Goal: Browse casually: Explore the website without a specific task or goal

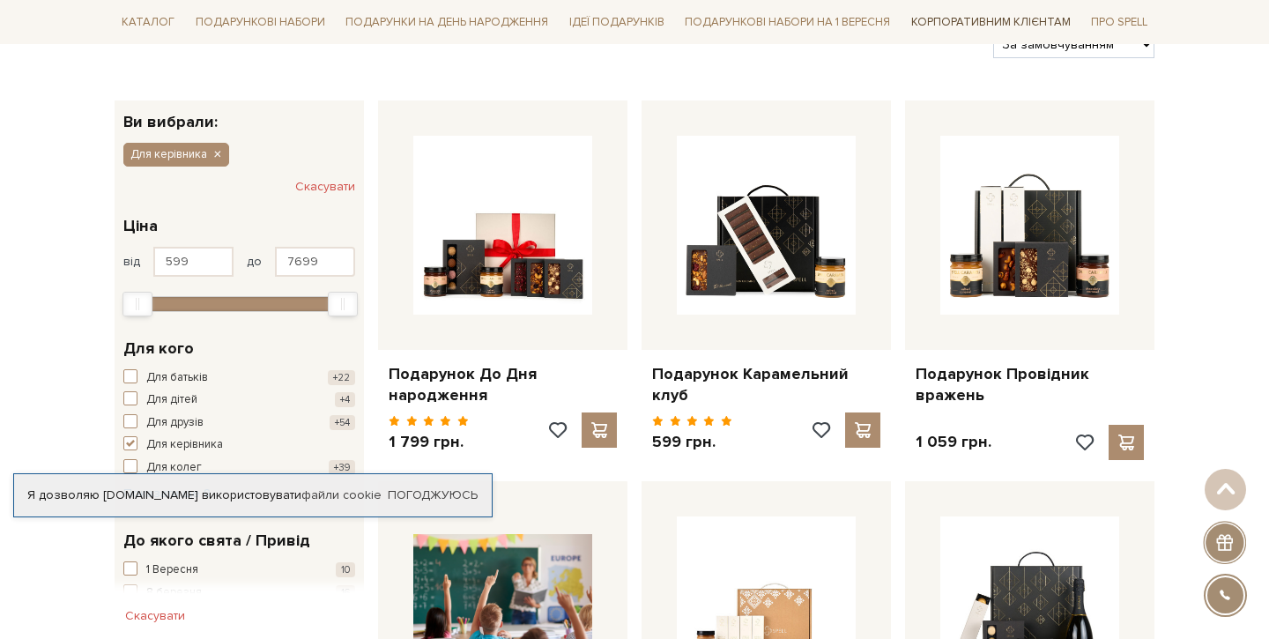
scroll to position [240, 1]
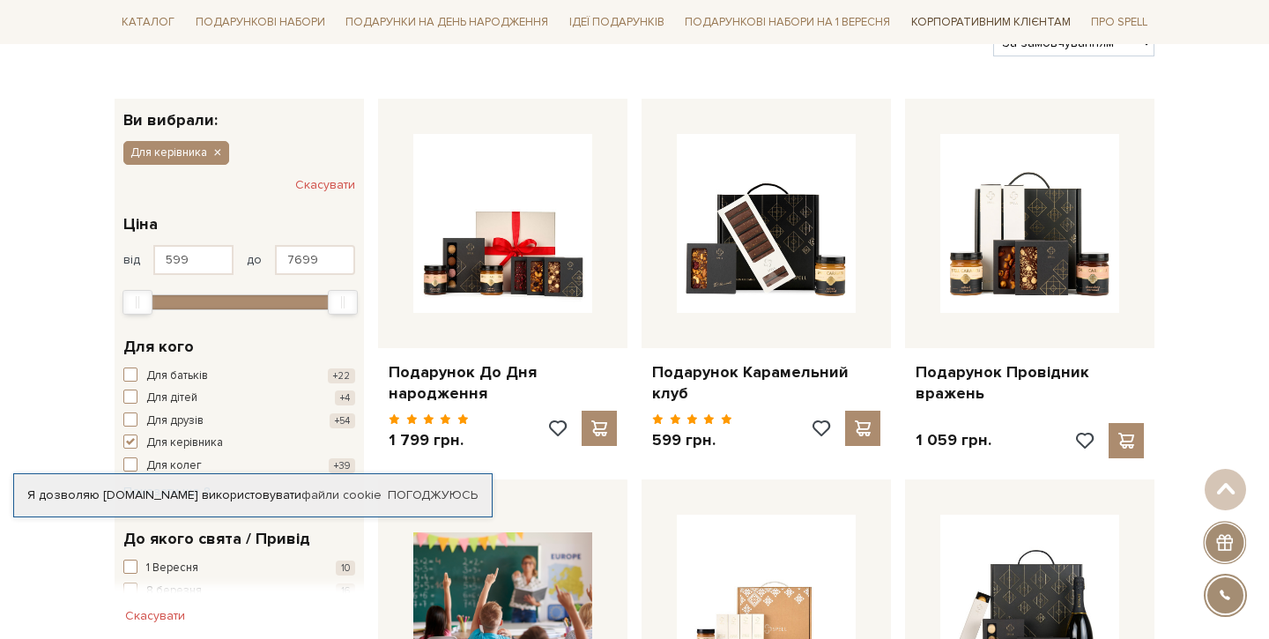
click at [979, 23] on link "Корпоративним клієнтам" at bounding box center [991, 22] width 174 height 30
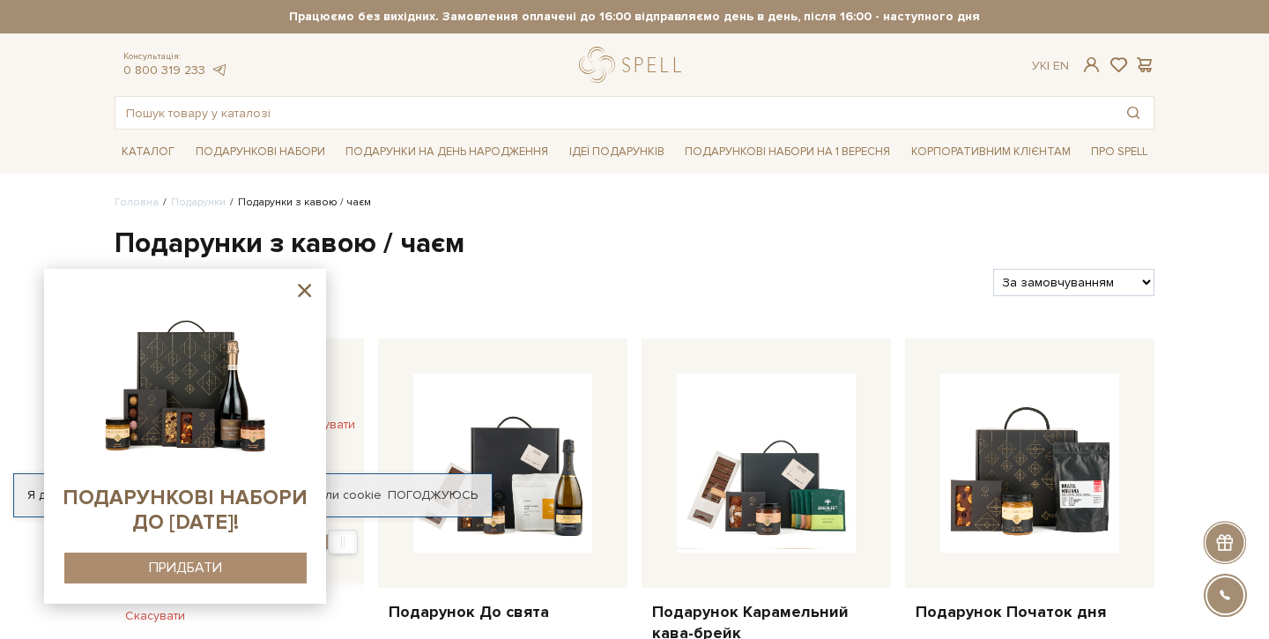
click at [311, 297] on icon at bounding box center [304, 290] width 22 height 22
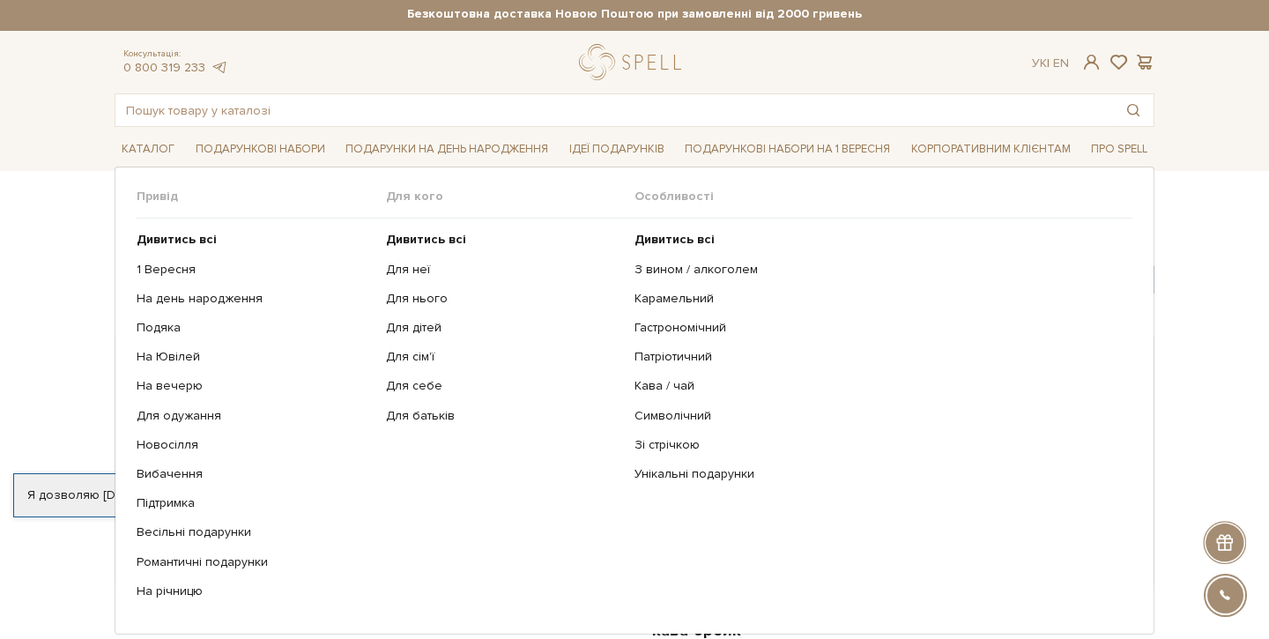
scroll to position [1, 0]
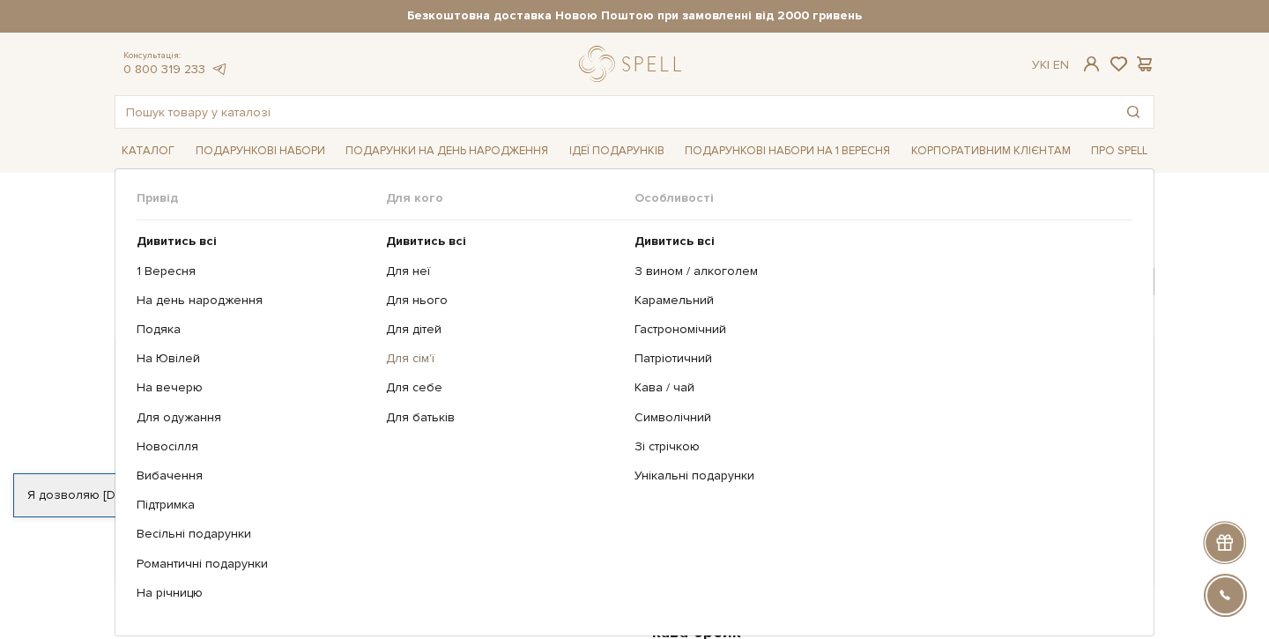
click at [412, 355] on link "Для сім'ї" at bounding box center [504, 359] width 236 height 16
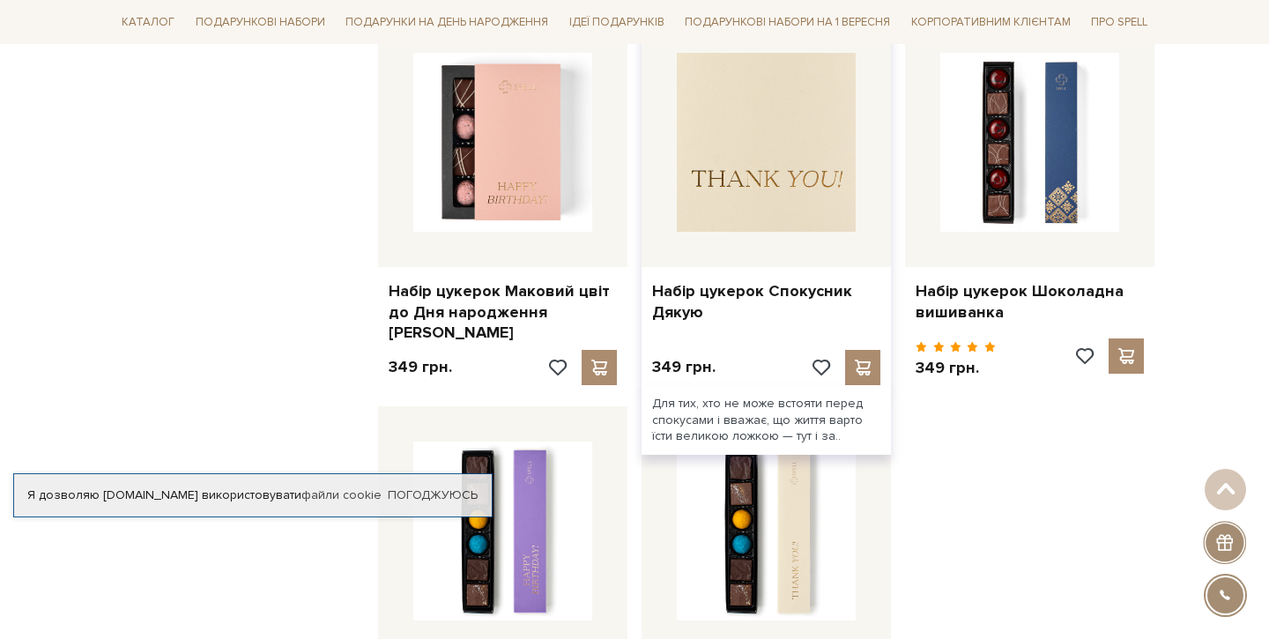
scroll to position [1835, 0]
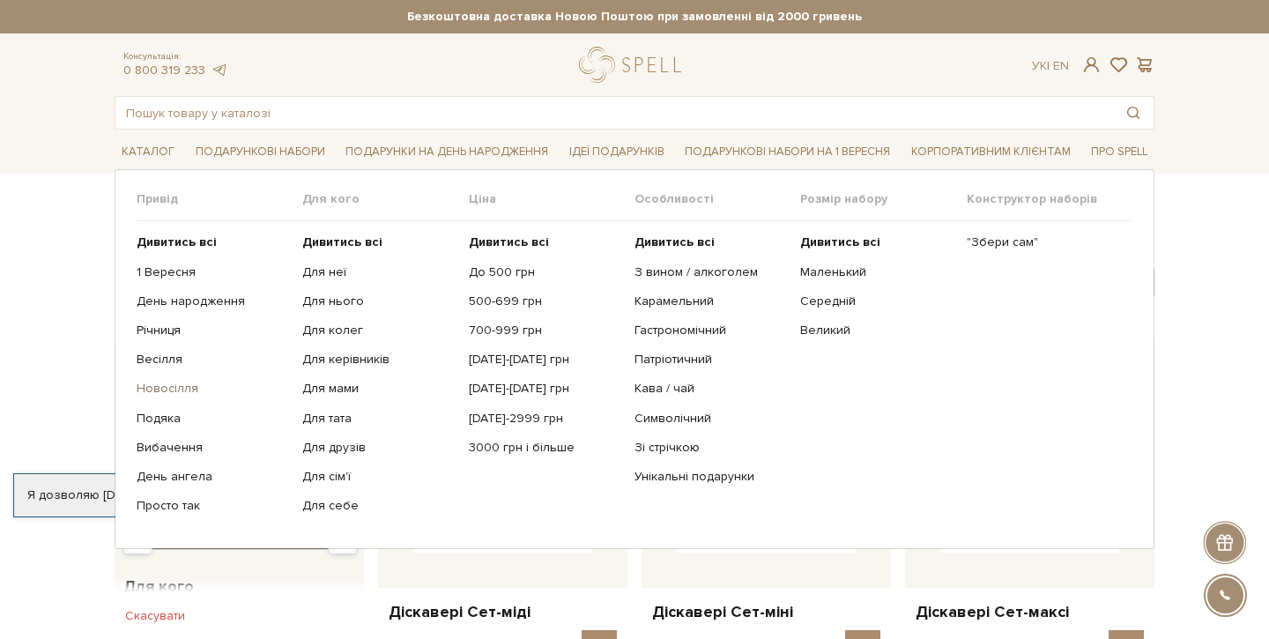
click at [179, 386] on link "Новосілля" at bounding box center [213, 389] width 152 height 16
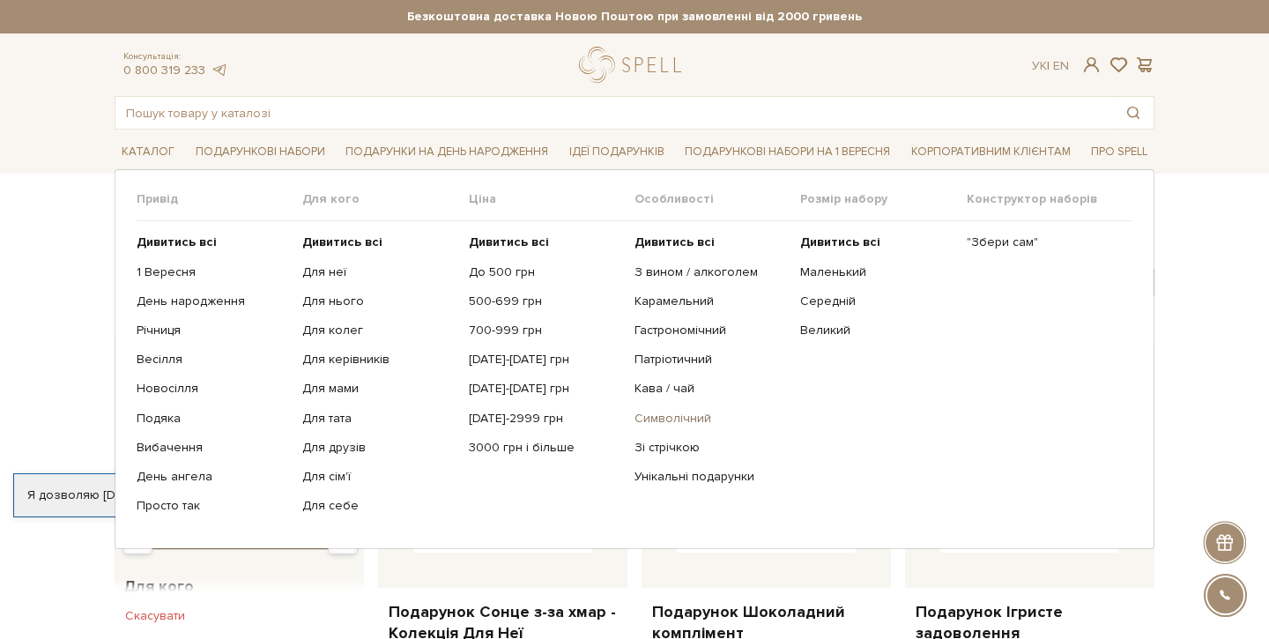
click at [674, 417] on link "Символічний" at bounding box center [710, 419] width 152 height 16
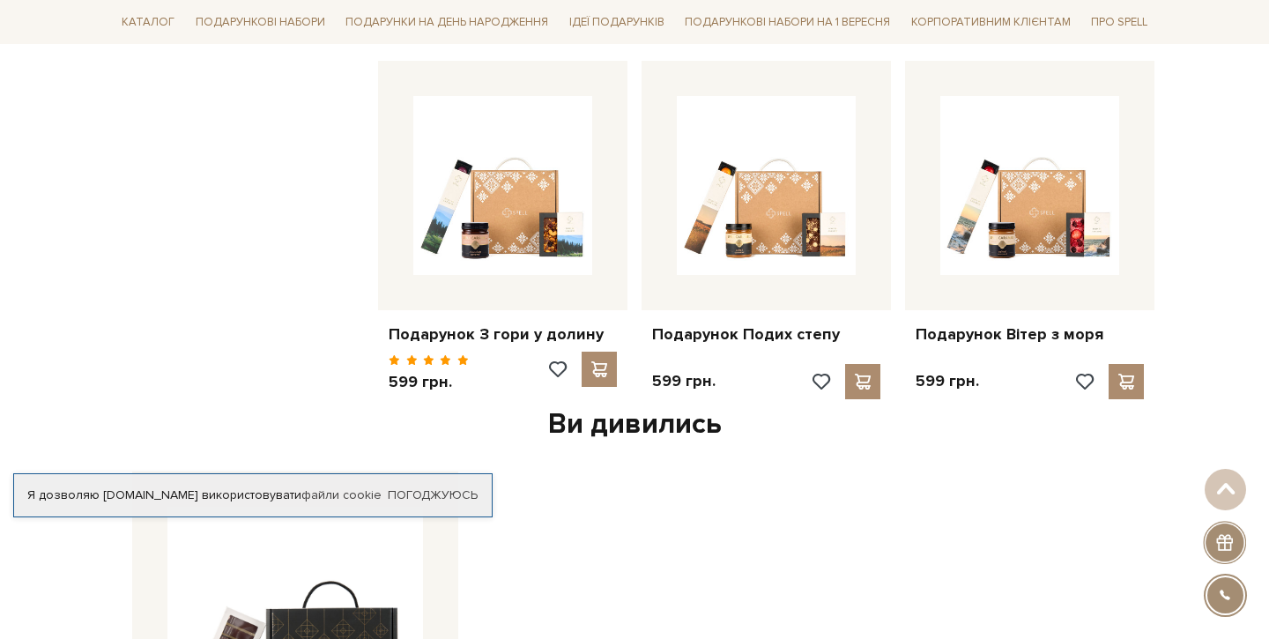
scroll to position [1762, 0]
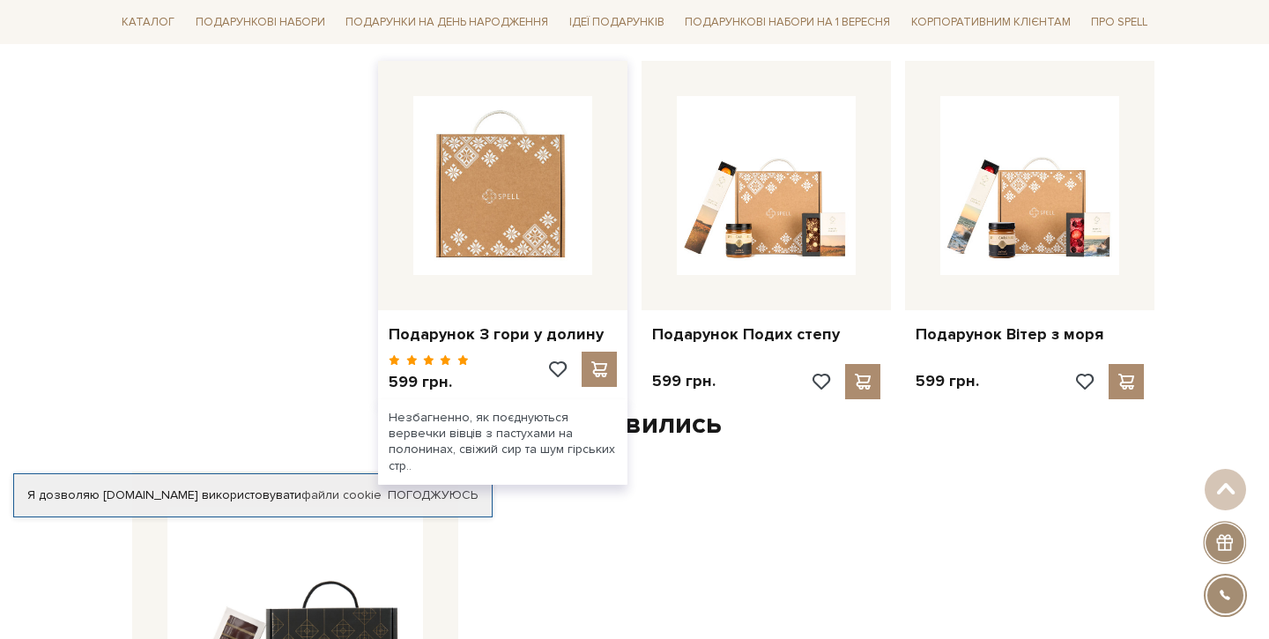
click at [497, 213] on img at bounding box center [502, 185] width 179 height 179
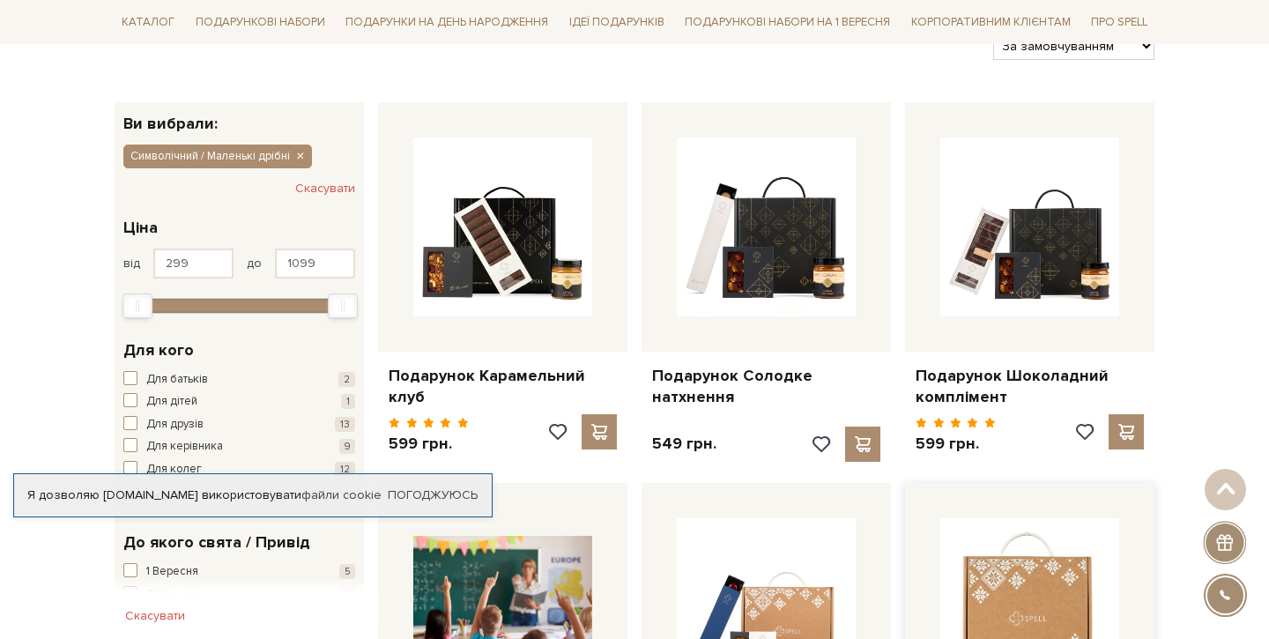
scroll to position [110, 0]
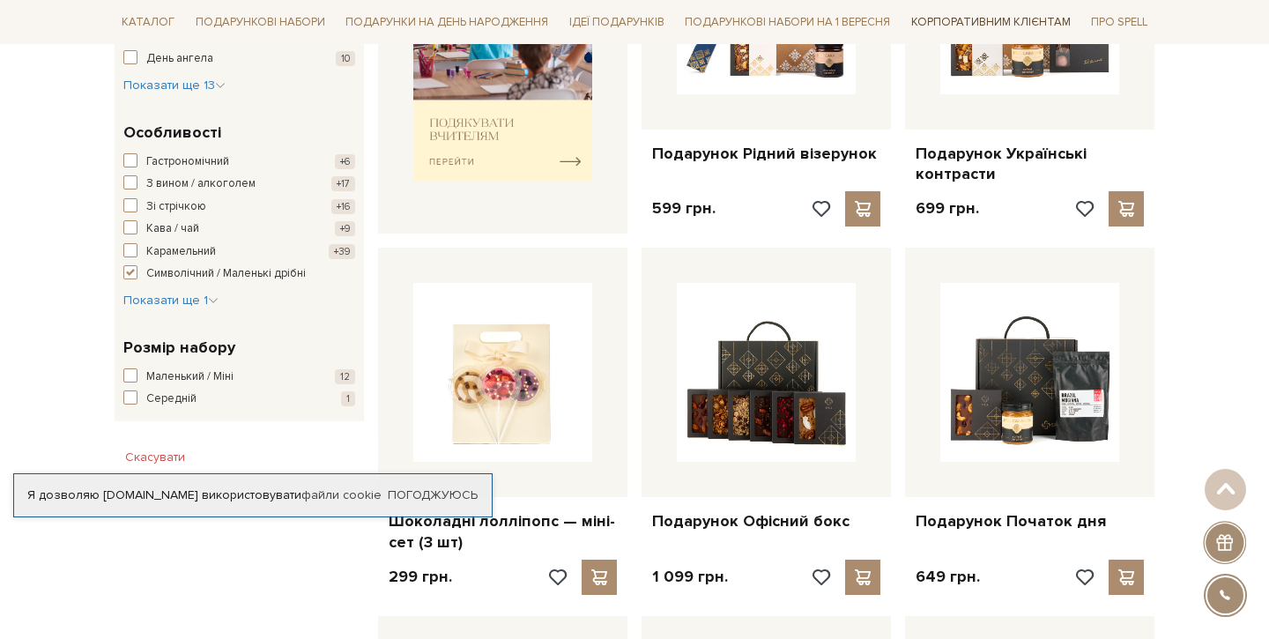
scroll to position [856, 0]
